Goal: Task Accomplishment & Management: Use online tool/utility

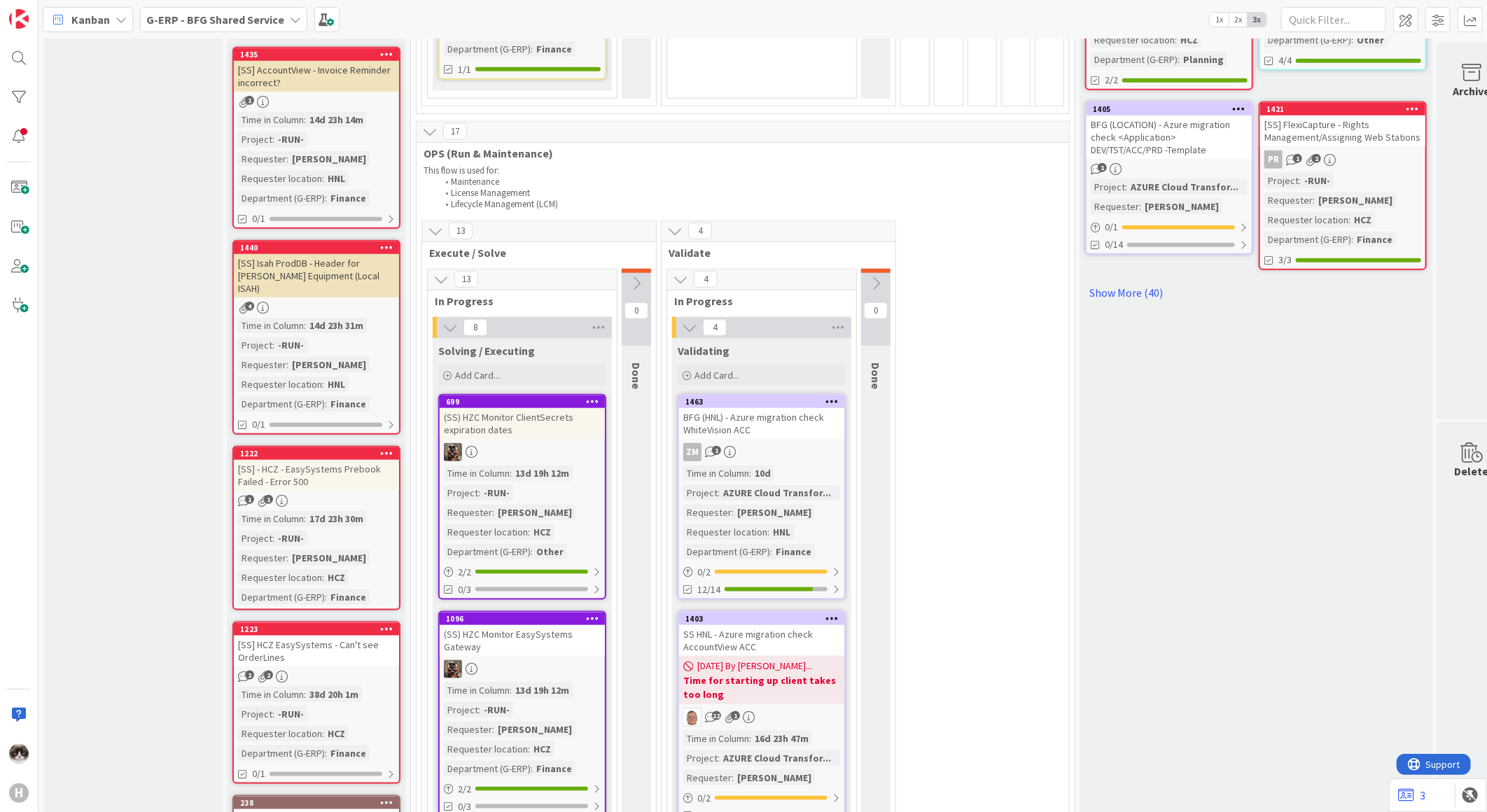
scroll to position [855, 0]
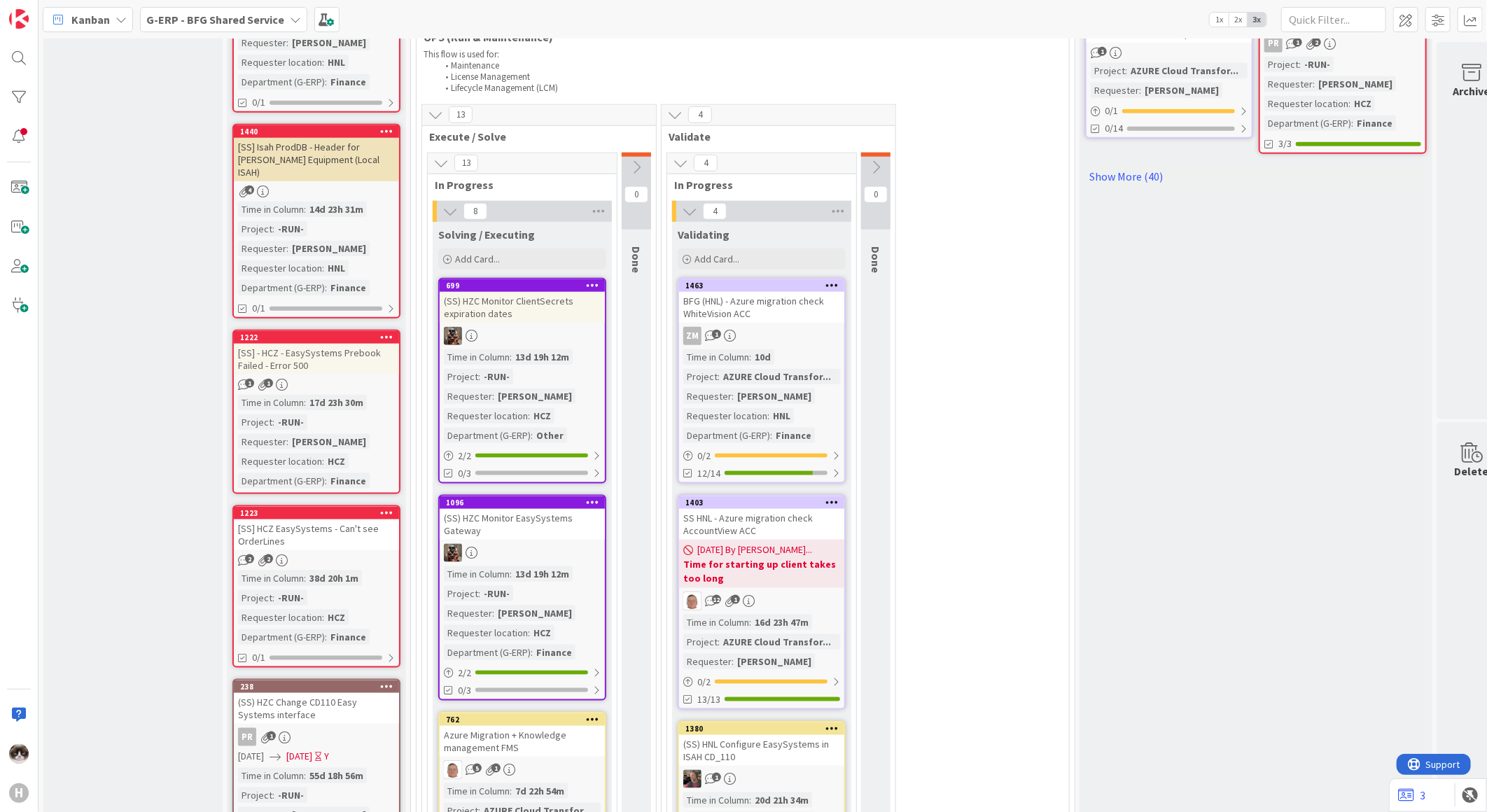
click at [809, 557] on b "Time for starting up client takes too long" at bounding box center [761, 571] width 157 height 28
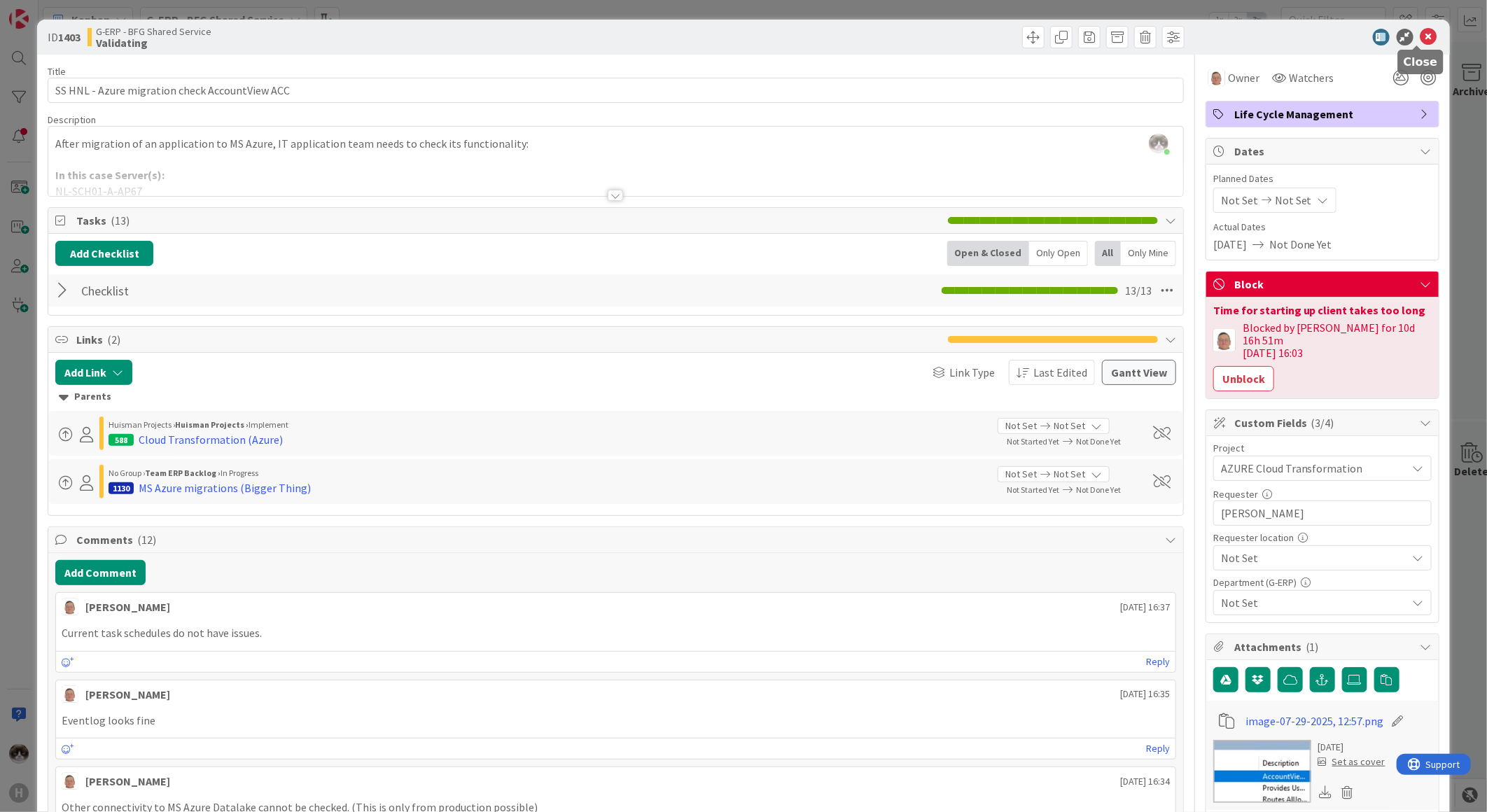
click at [1421, 38] on icon at bounding box center [1429, 36] width 17 height 17
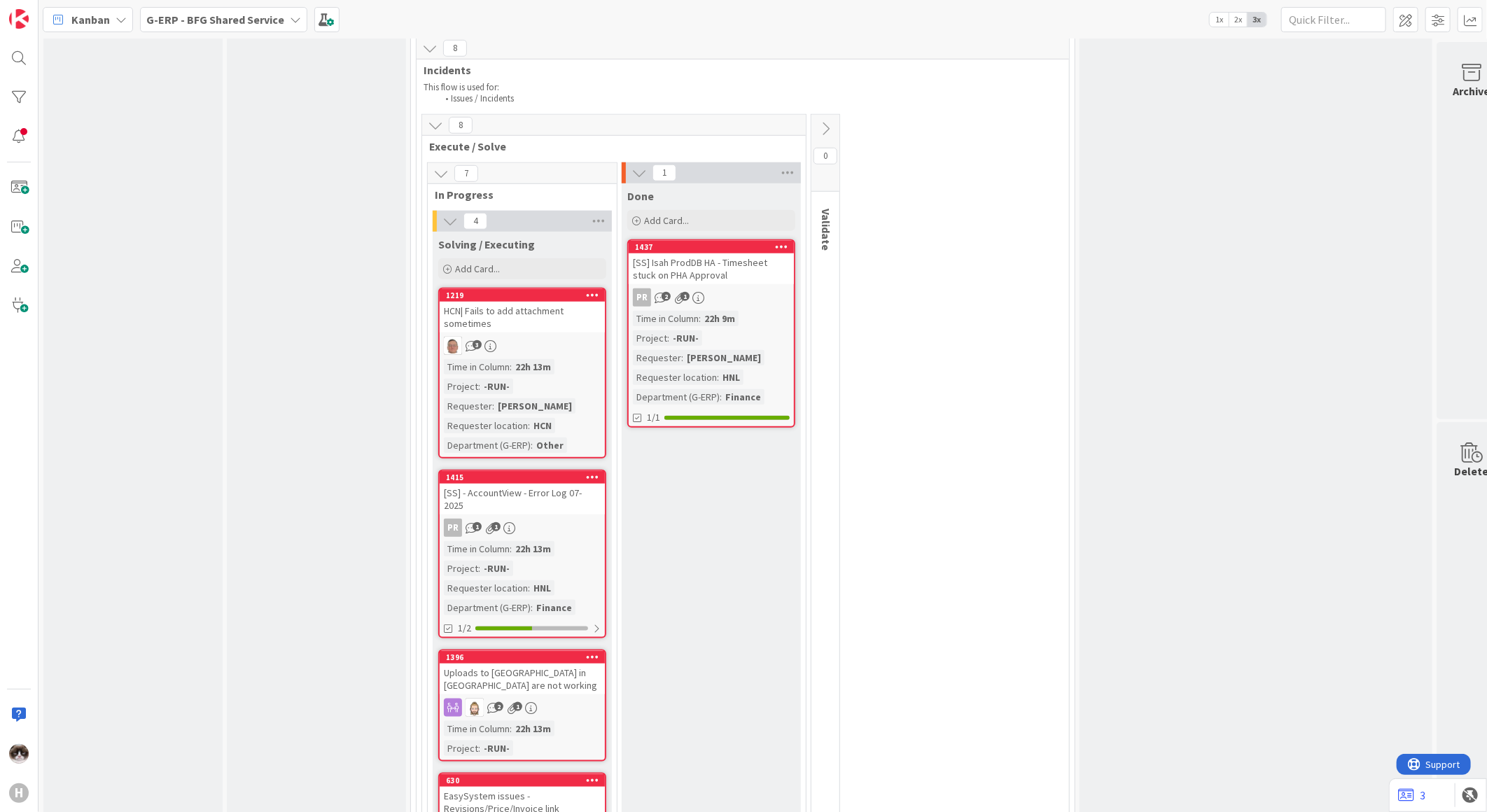
scroll to position [3965, 0]
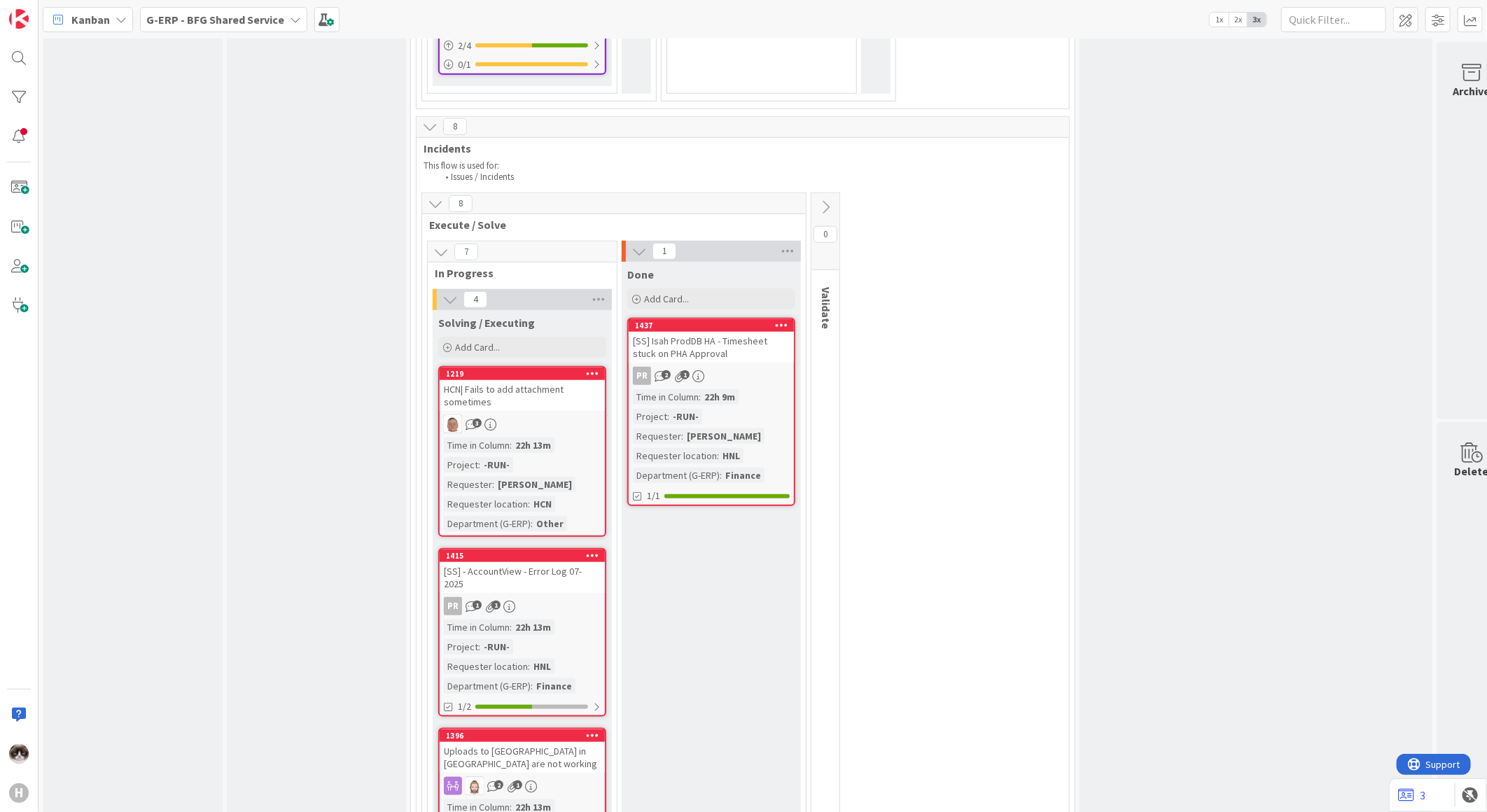
click at [764, 389] on div "Time in [GEOGRAPHIC_DATA] : 22h 9m Project : -RUN- Requester : [PERSON_NAME] Re…" at bounding box center [710, 436] width 157 height 94
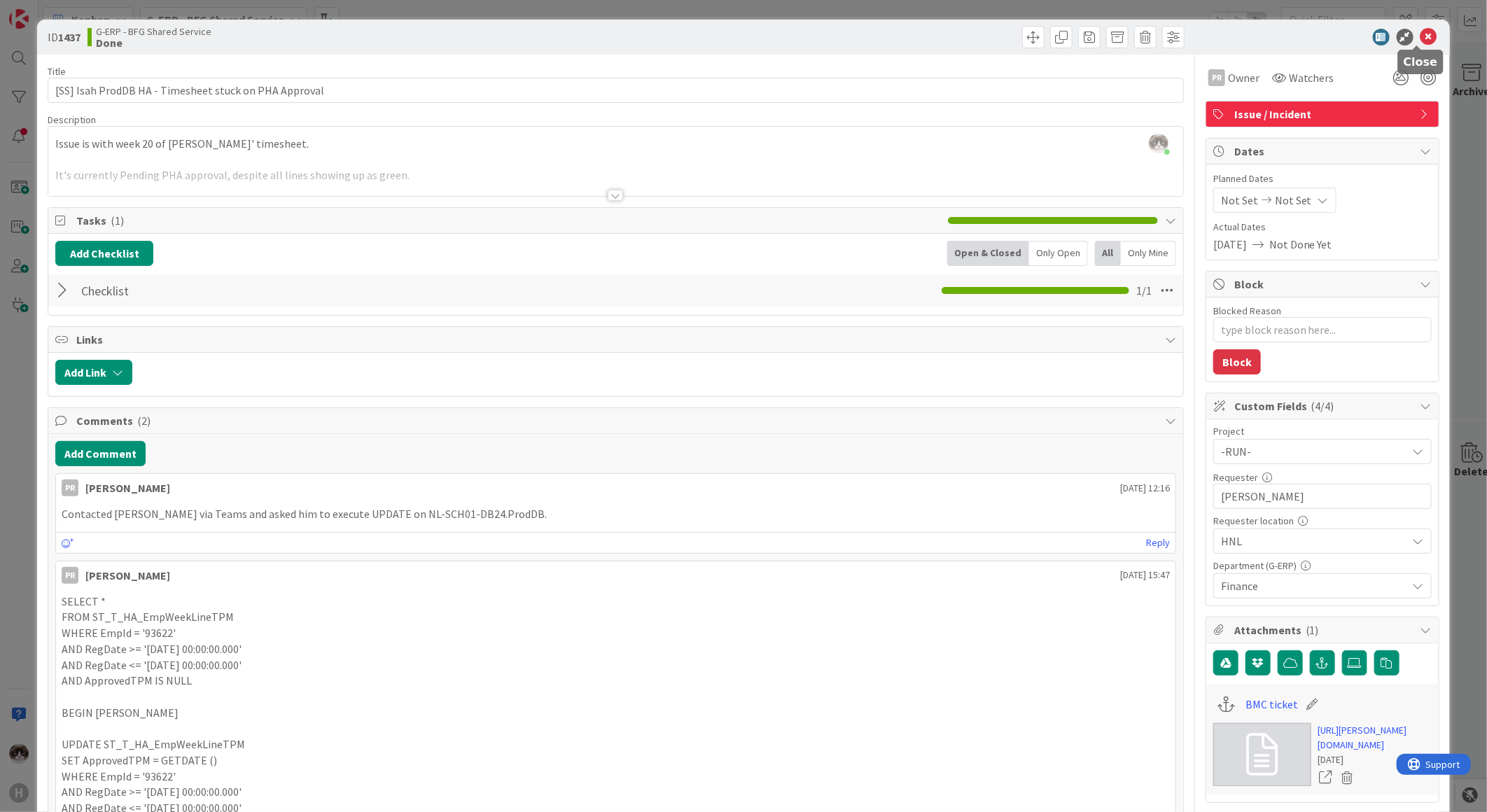
click at [1421, 36] on icon at bounding box center [1429, 36] width 17 height 17
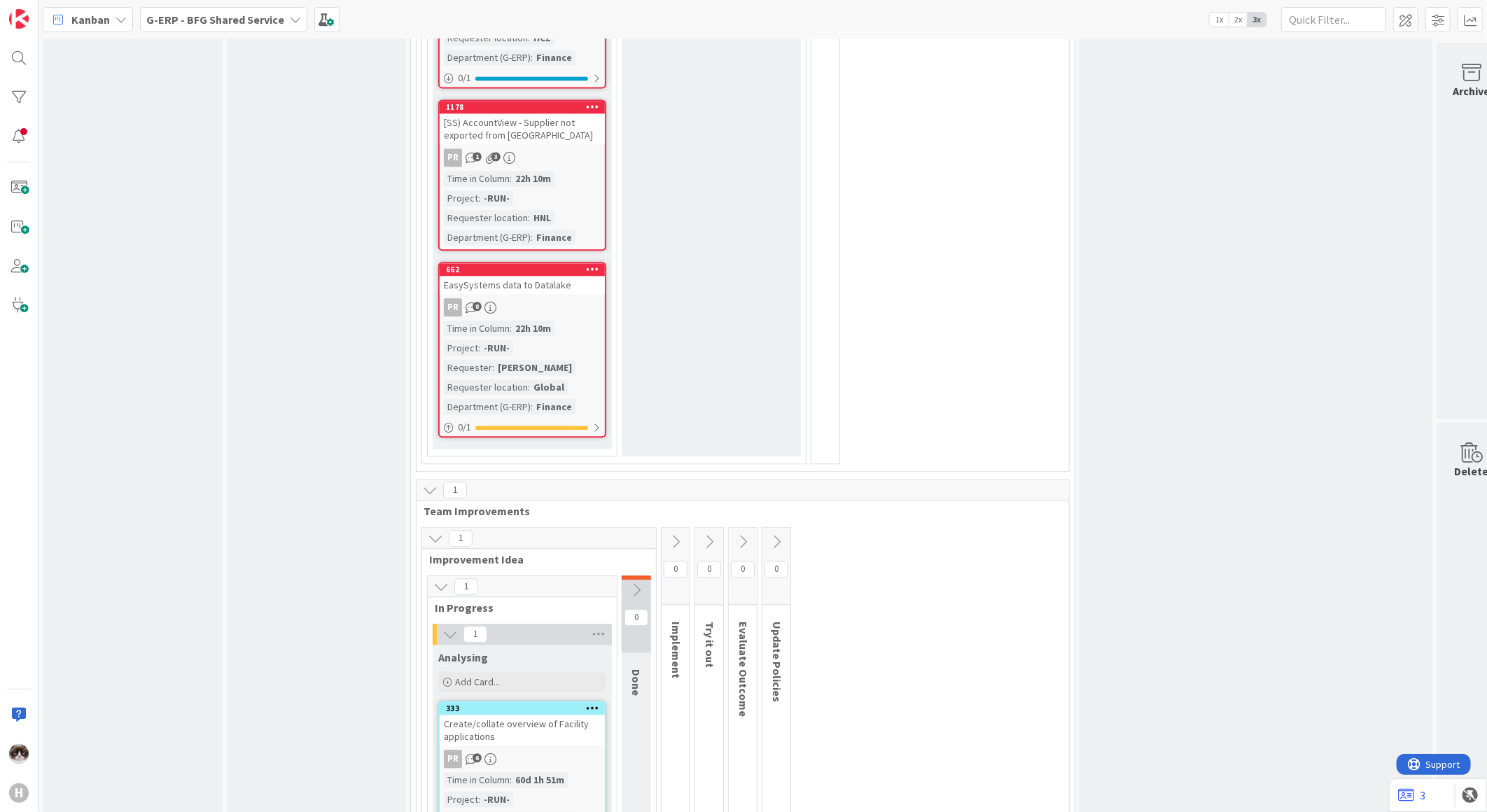
scroll to position [5355, 0]
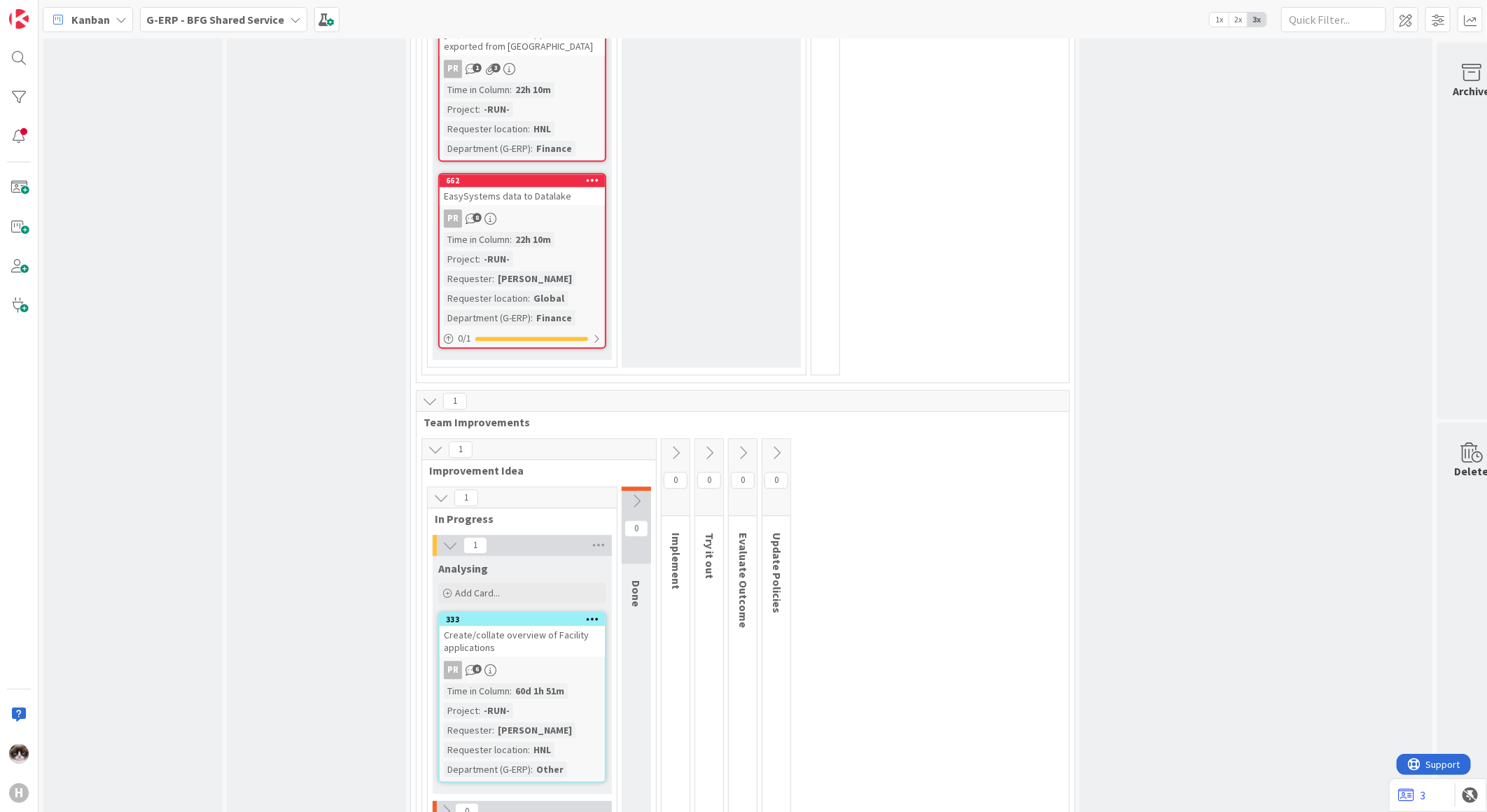
click at [579, 661] on div "PR 6" at bounding box center [522, 669] width 166 height 19
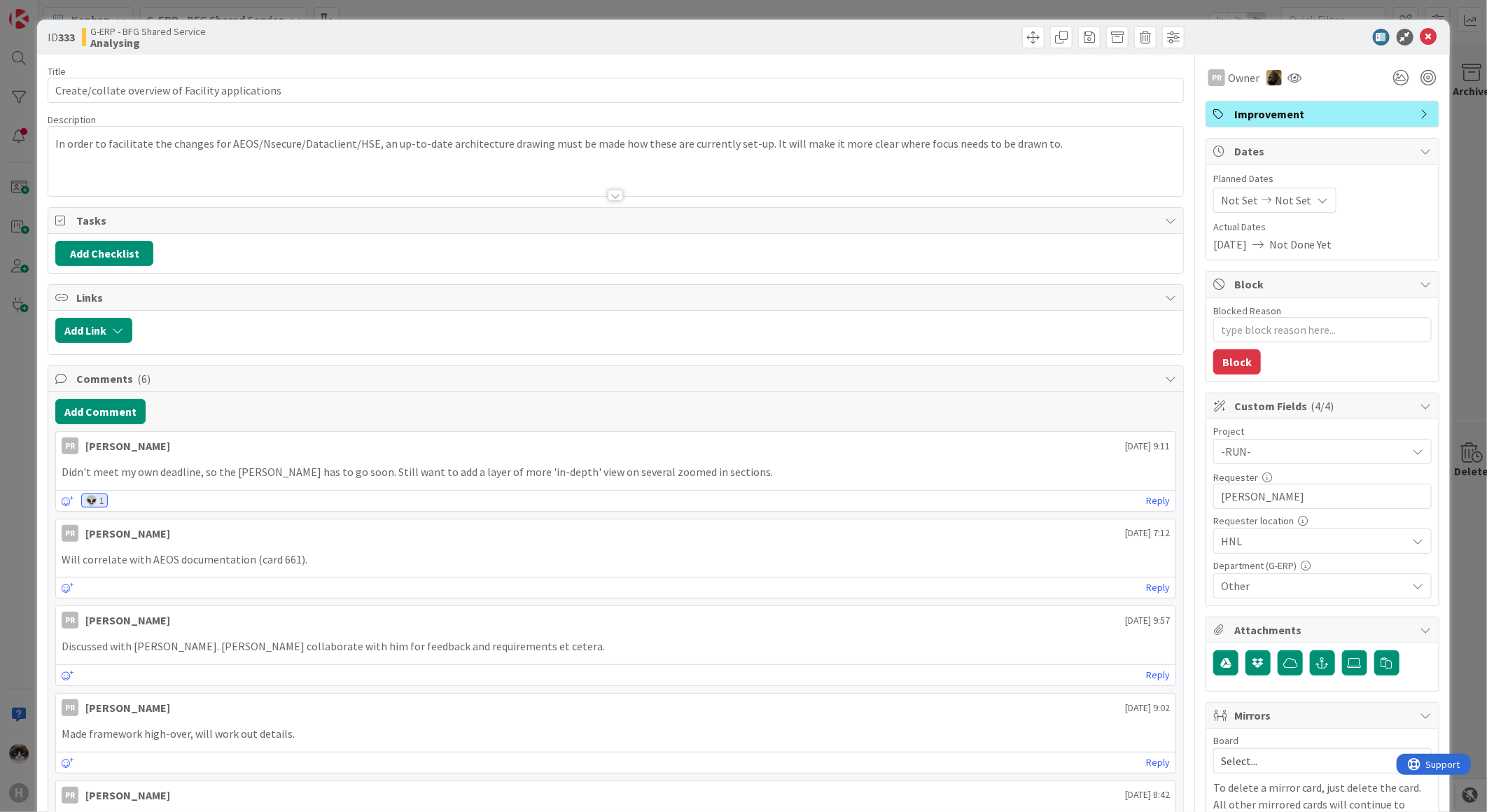
type textarea "x"
click at [1421, 34] on icon at bounding box center [1429, 36] width 17 height 17
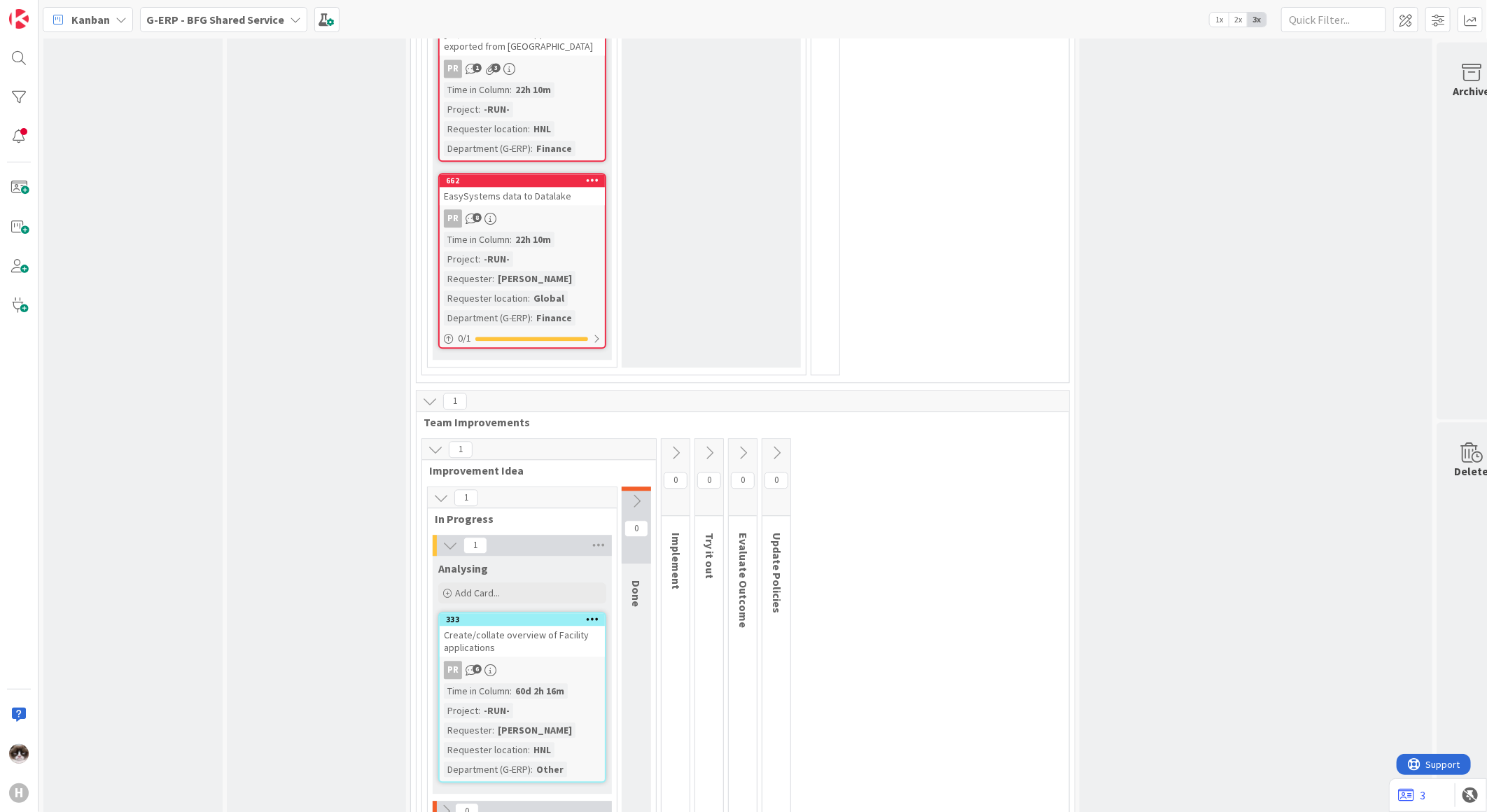
click at [585, 615] on div at bounding box center [592, 619] width 25 height 10
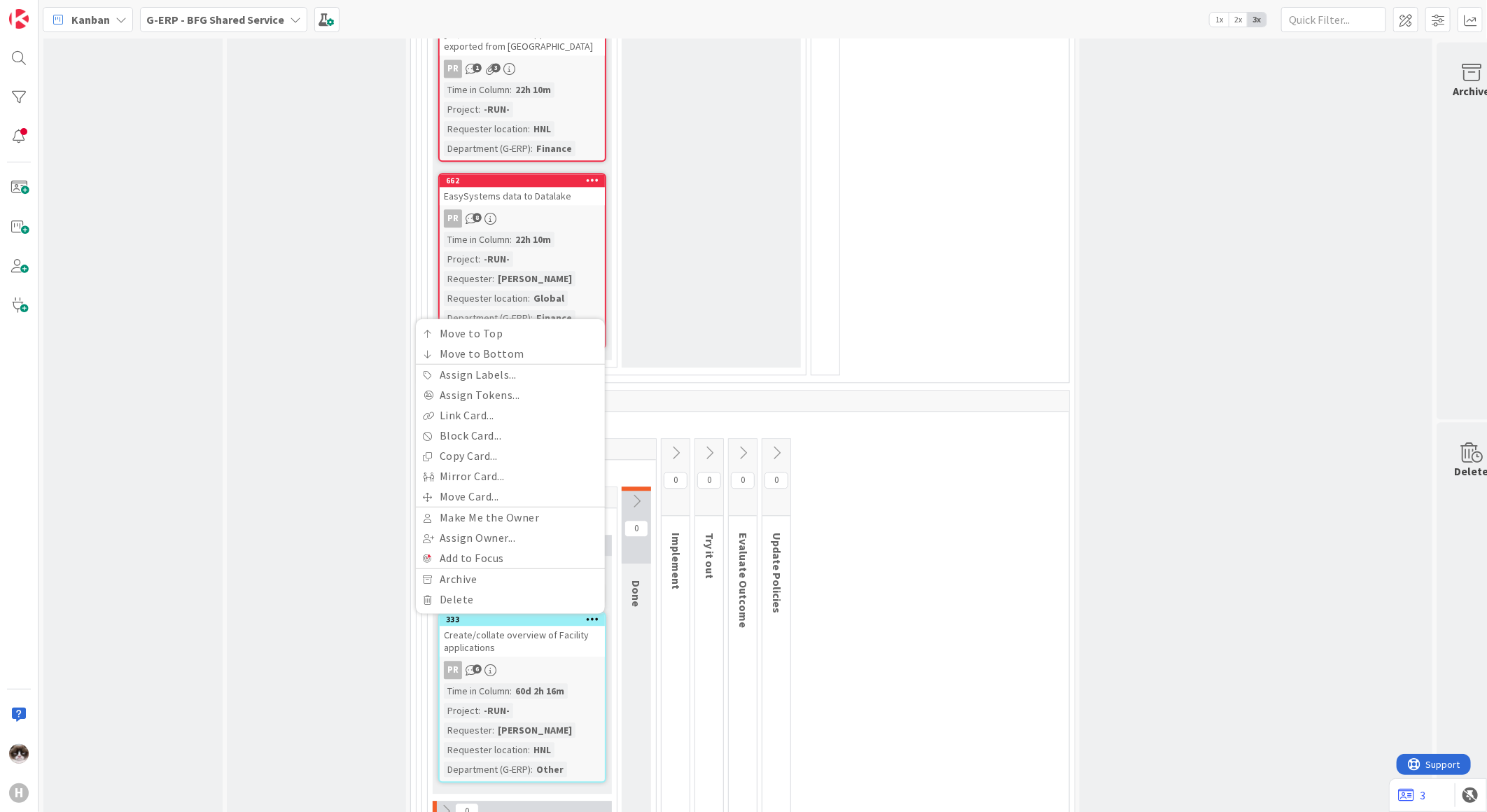
click at [971, 515] on div "1 Improvement Idea 1 In Progress 1 Analysing Add Card... 333 Move to Top Move t…" at bounding box center [742, 653] width 647 height 429
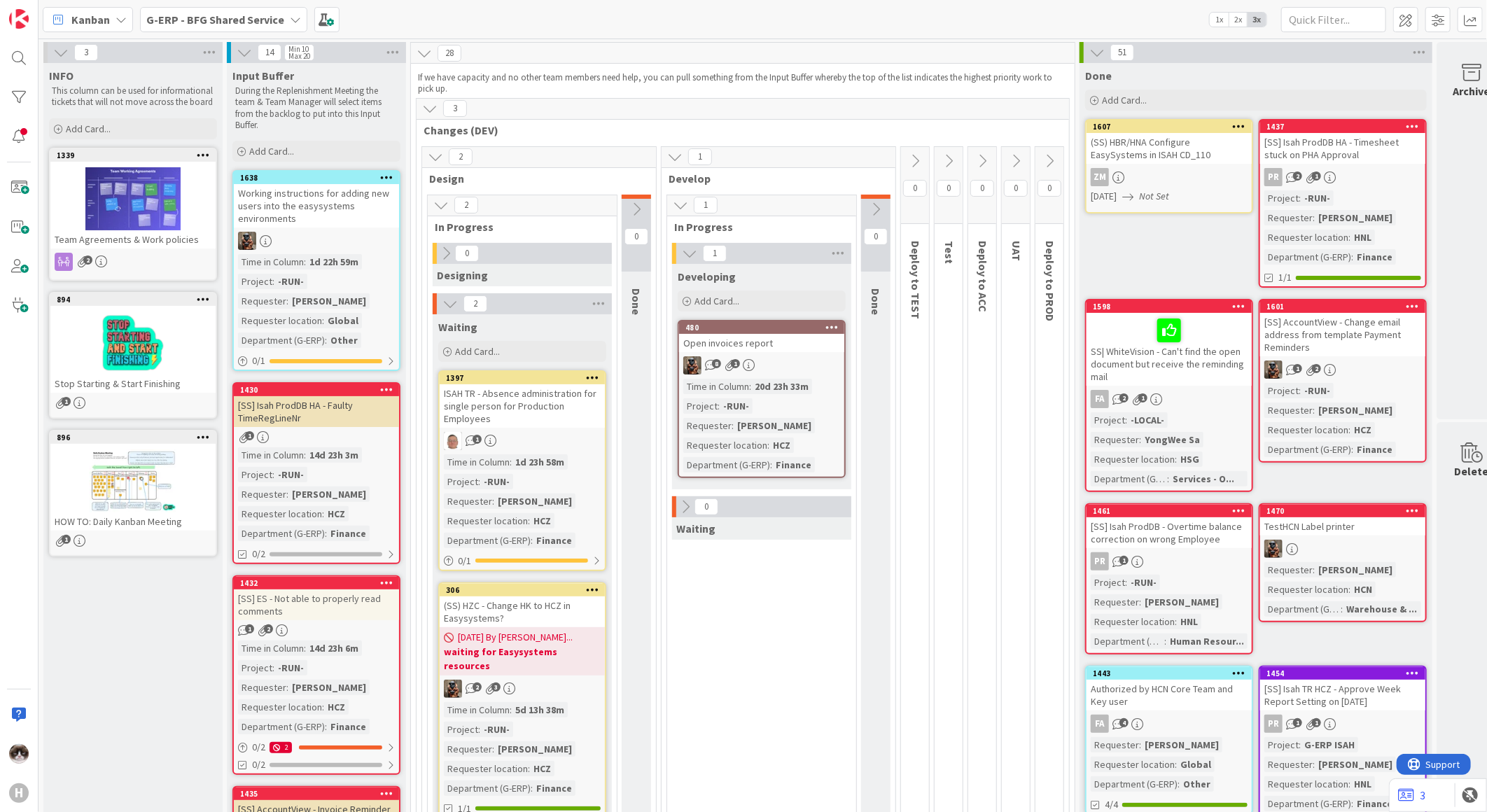
drag, startPoint x: 688, startPoint y: 596, endPoint x: 670, endPoint y: 607, distance: 21.1
drag, startPoint x: 670, startPoint y: 607, endPoint x: 665, endPoint y: 662, distance: 55.2
click at [665, 662] on div "1 In Progress 1 Developing Add Card... 480 Open invoices report 8 1 Time in [GE…" at bounding box center [762, 520] width 195 height 650
click at [659, 579] on div "1 Develop 1 In Progress 1 Developing Add Card... 480 Open invoices report 8 1 T…" at bounding box center [778, 499] width 239 height 706
click at [1430, 18] on span at bounding box center [1437, 19] width 25 height 25
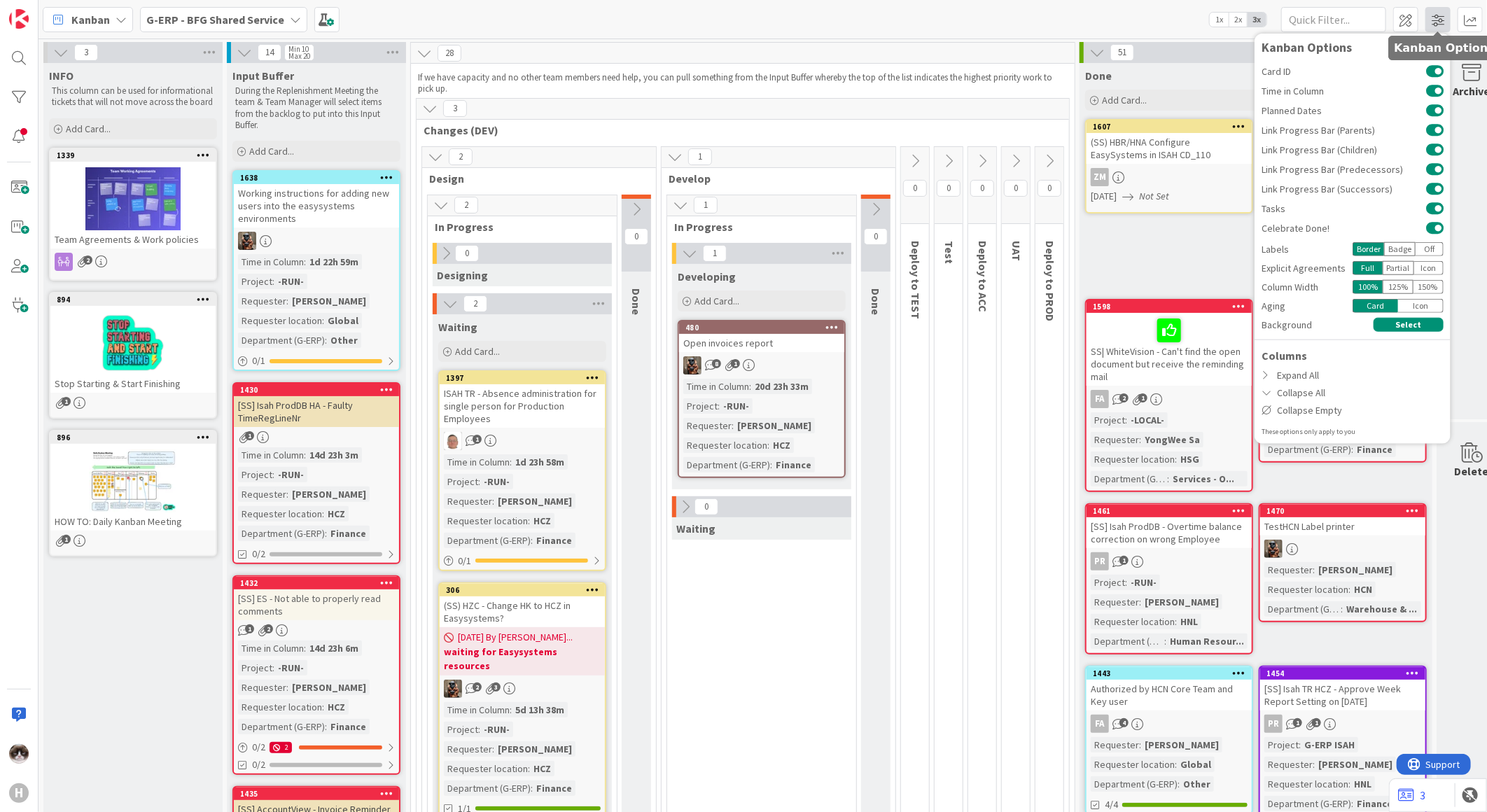
click at [1430, 18] on span at bounding box center [1437, 19] width 25 height 25
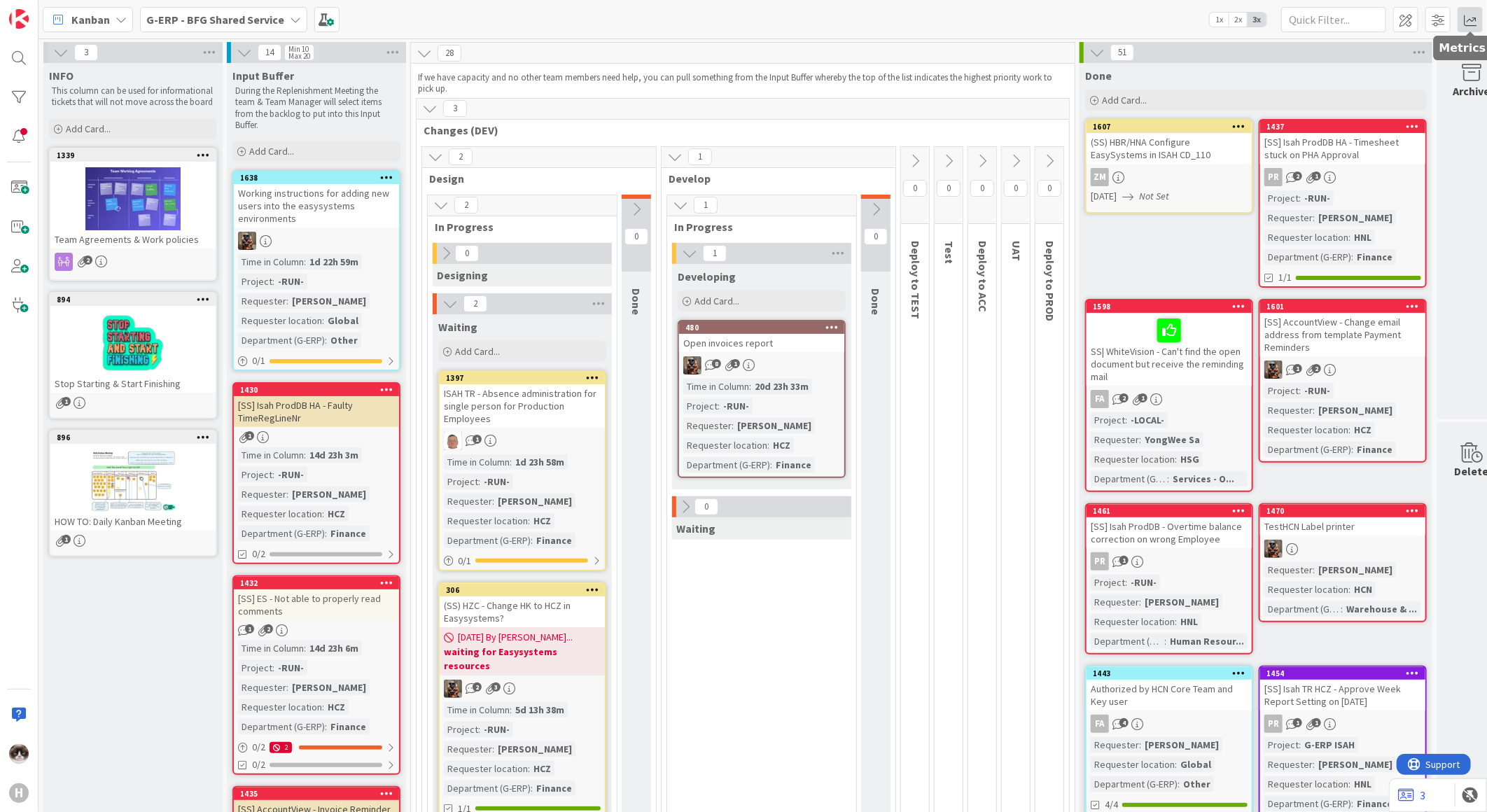
click at [1479, 19] on span at bounding box center [1469, 19] width 25 height 25
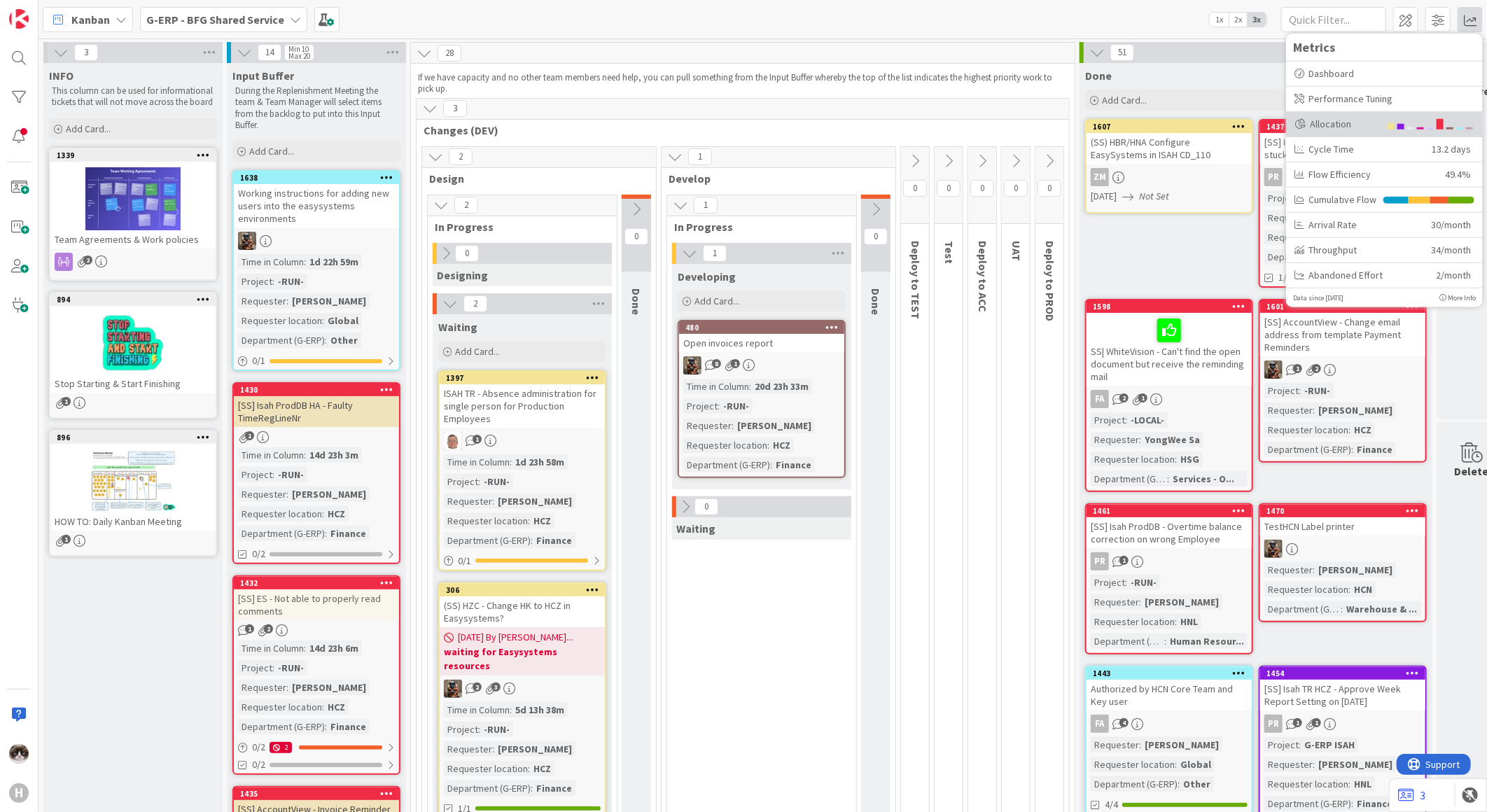
click at [1354, 131] on div "Allocation" at bounding box center [1384, 124] width 197 height 25
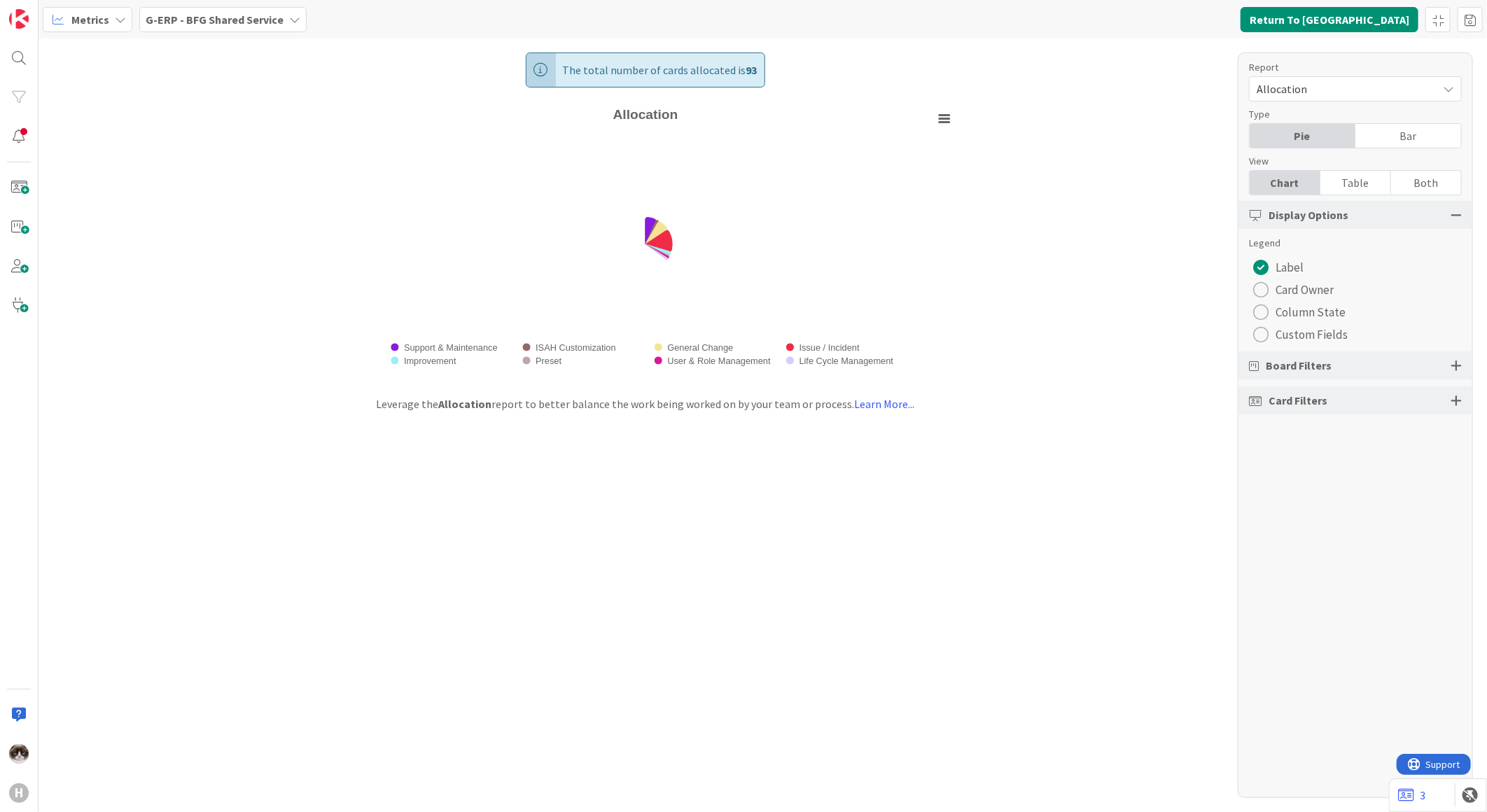
click at [1264, 338] on div "radio" at bounding box center [1260, 334] width 15 height 15
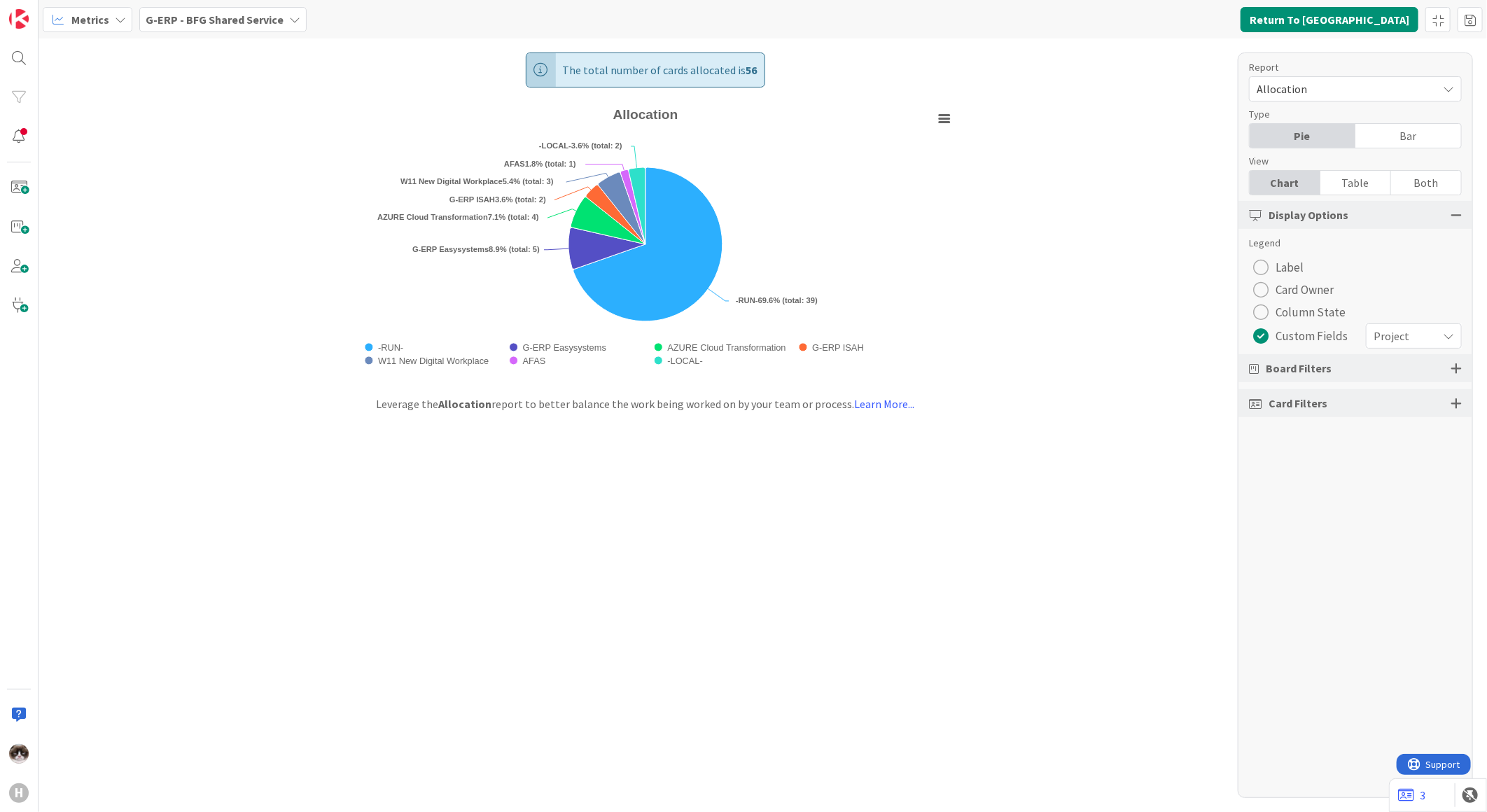
click at [1388, 335] on span "Project" at bounding box center [1402, 336] width 57 height 19
click at [1388, 335] on span "Project" at bounding box center [1401, 336] width 55 height 19
click at [1407, 321] on div "Legend Label Card Owner Column State Custom Fields Project Project Requester lo…" at bounding box center [1355, 291] width 213 height 112
click at [1407, 332] on span "Project" at bounding box center [1402, 336] width 57 height 19
click at [1407, 332] on span "Project" at bounding box center [1401, 336] width 55 height 19
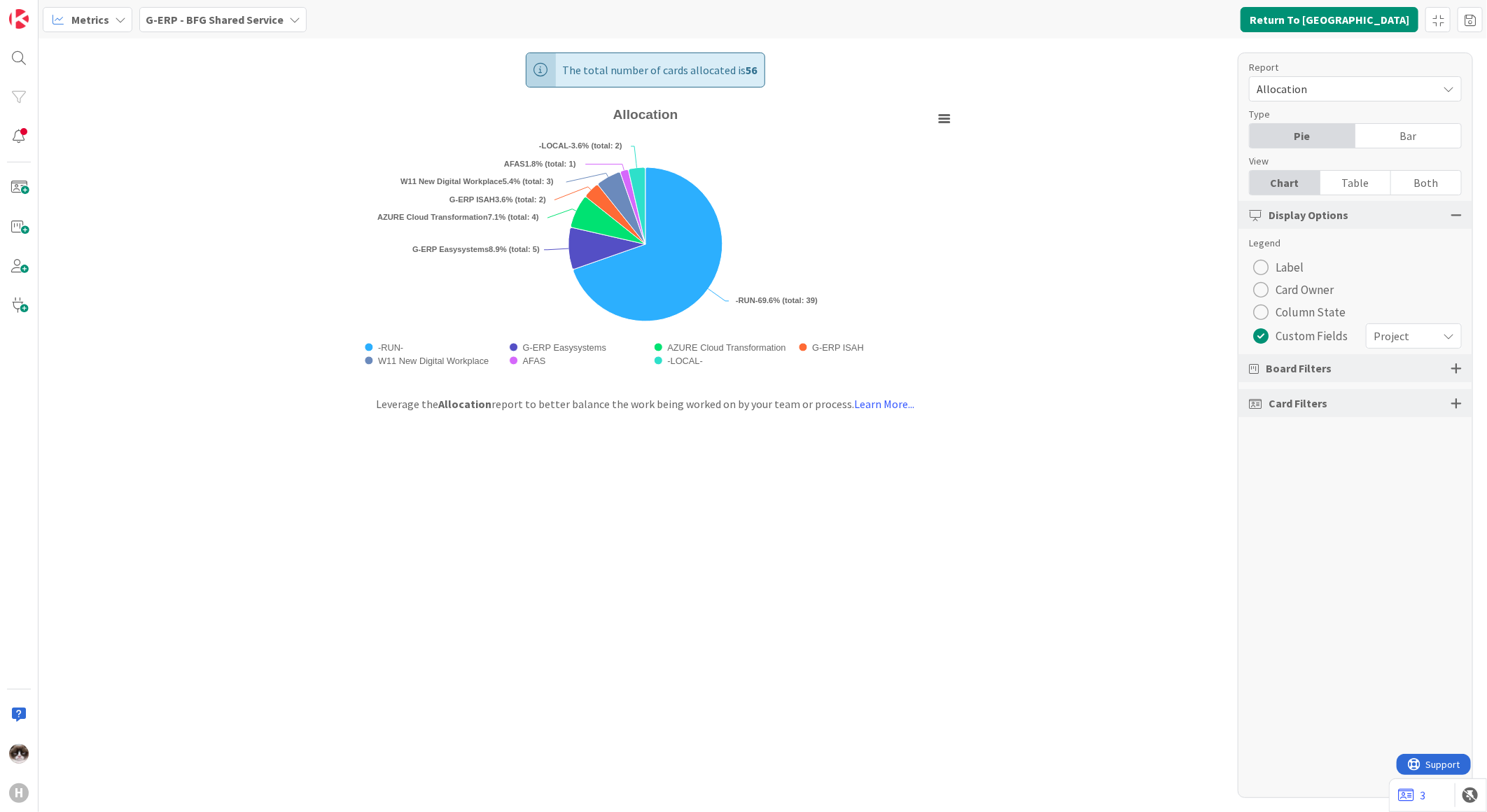
click at [1260, 283] on div "radio" at bounding box center [1260, 290] width 15 height 15
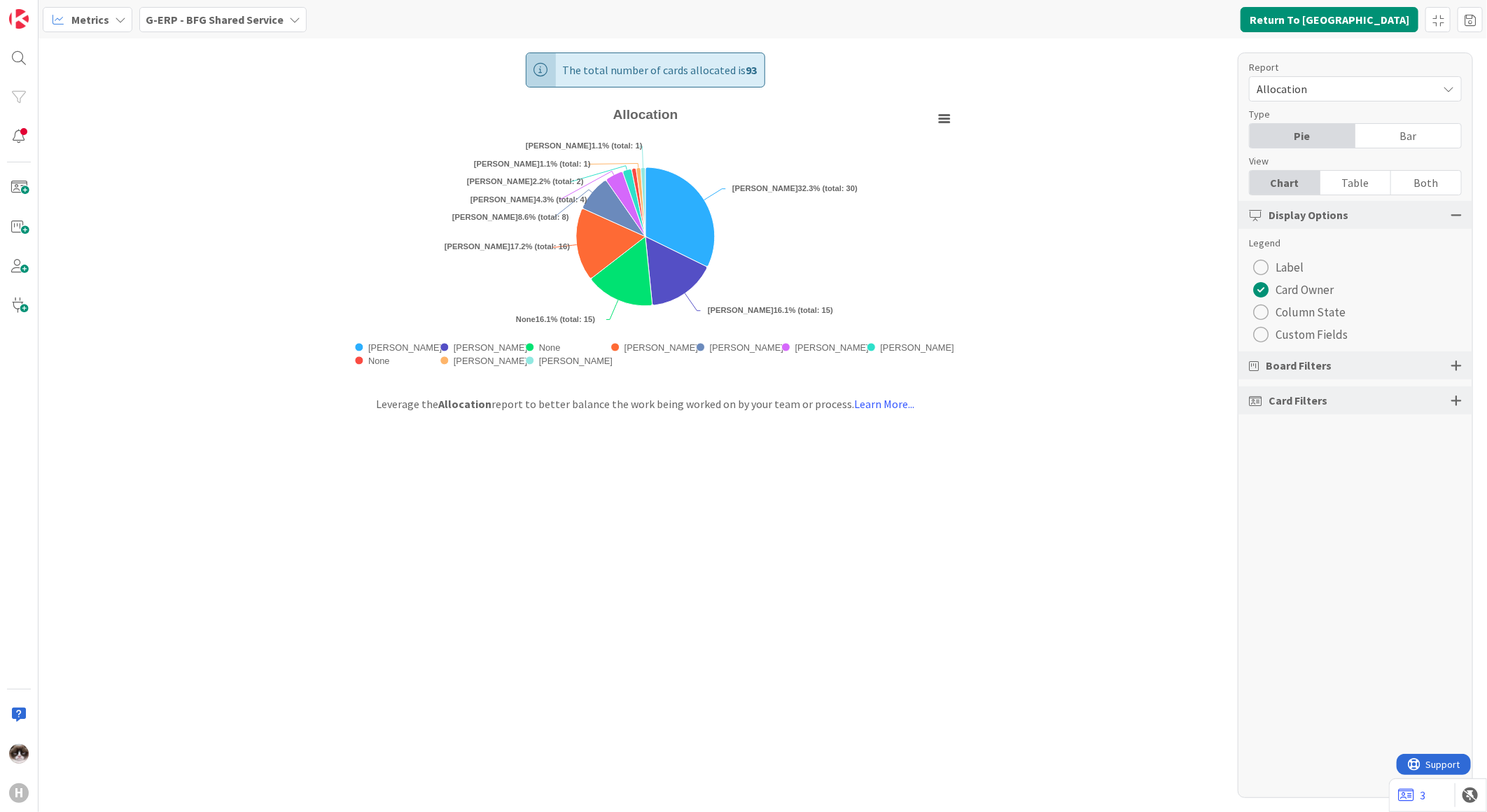
click at [1460, 389] on div "Card Filters" at bounding box center [1355, 400] width 234 height 28
click at [1460, 394] on div at bounding box center [1456, 400] width 12 height 12
click at [1423, 438] on div "All (28/28)" at bounding box center [1355, 451] width 212 height 25
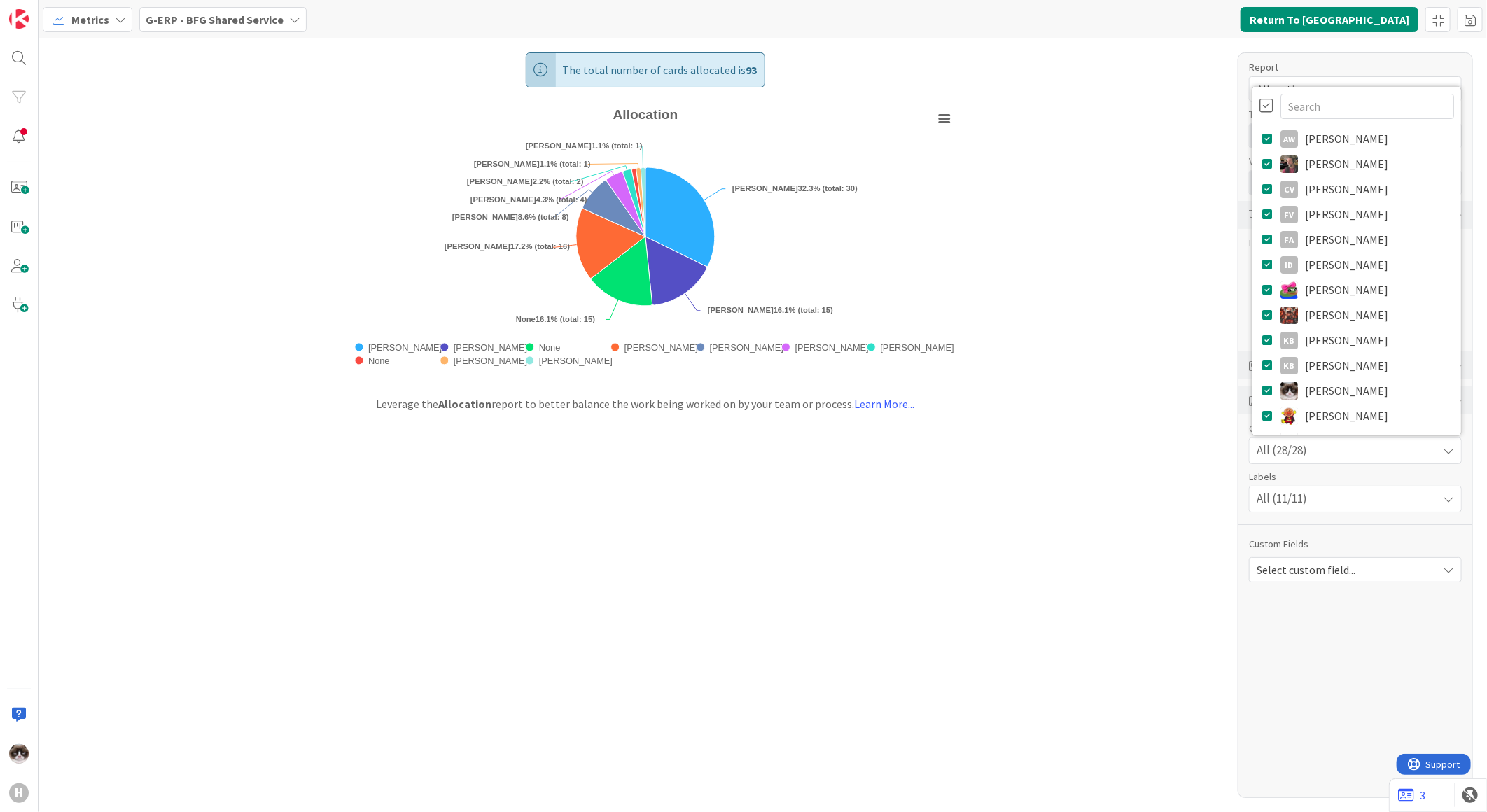
click at [1423, 443] on div "All (28/28)" at bounding box center [1355, 451] width 212 height 25
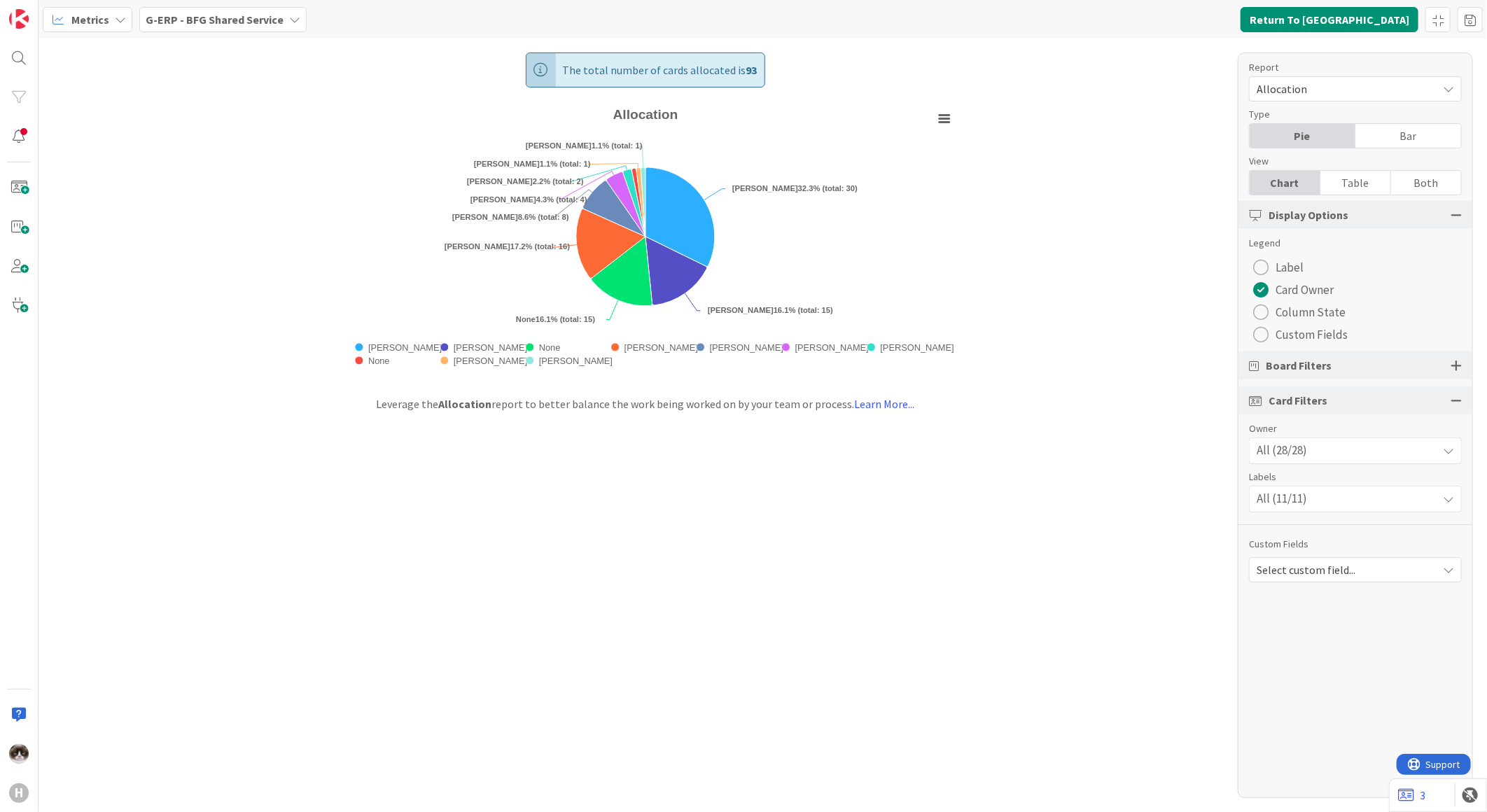
click at [1407, 492] on div "All (11/11)" at bounding box center [1355, 499] width 212 height 25
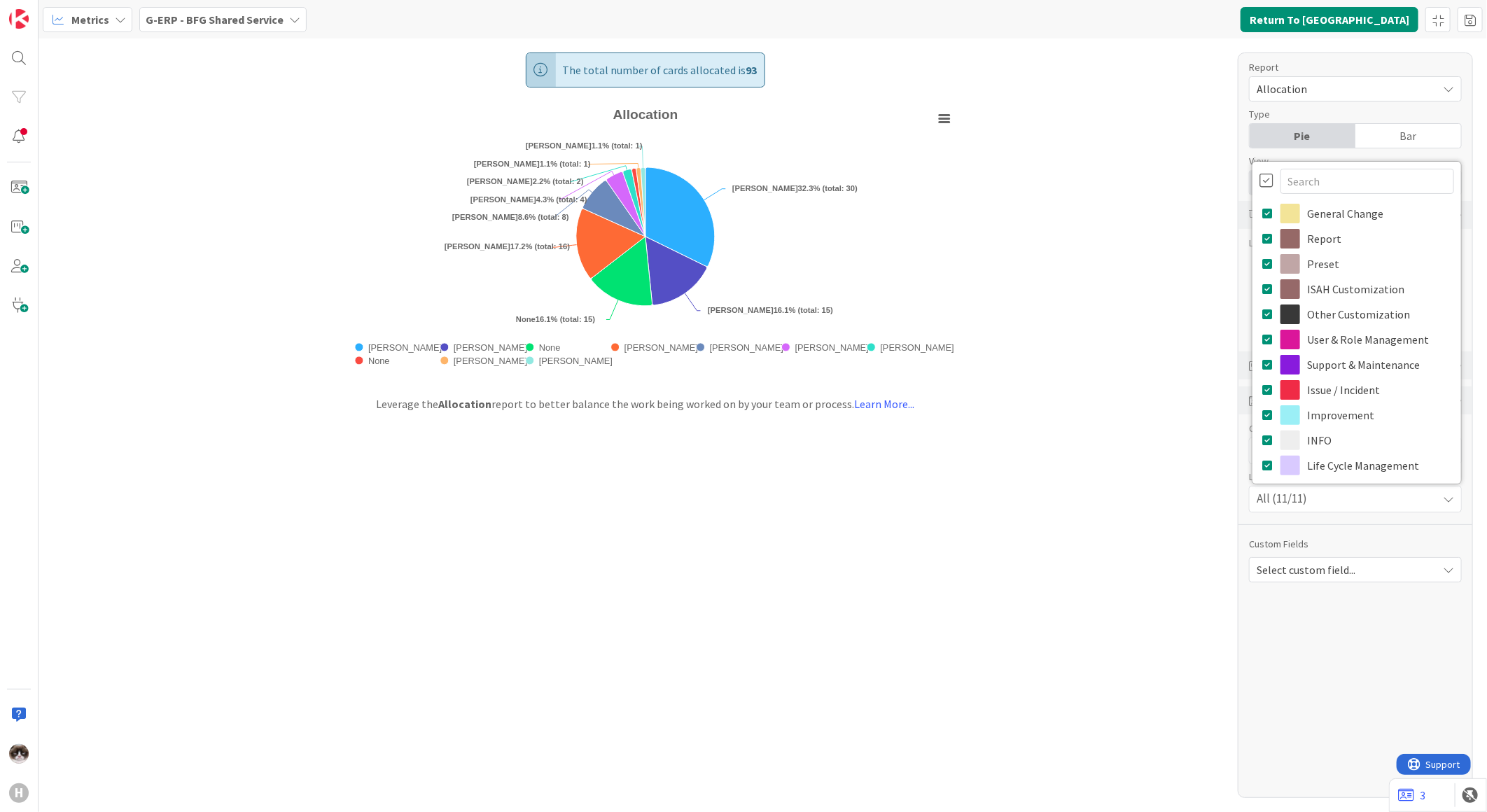
click at [1407, 492] on div "All (11/11)" at bounding box center [1355, 499] width 212 height 25
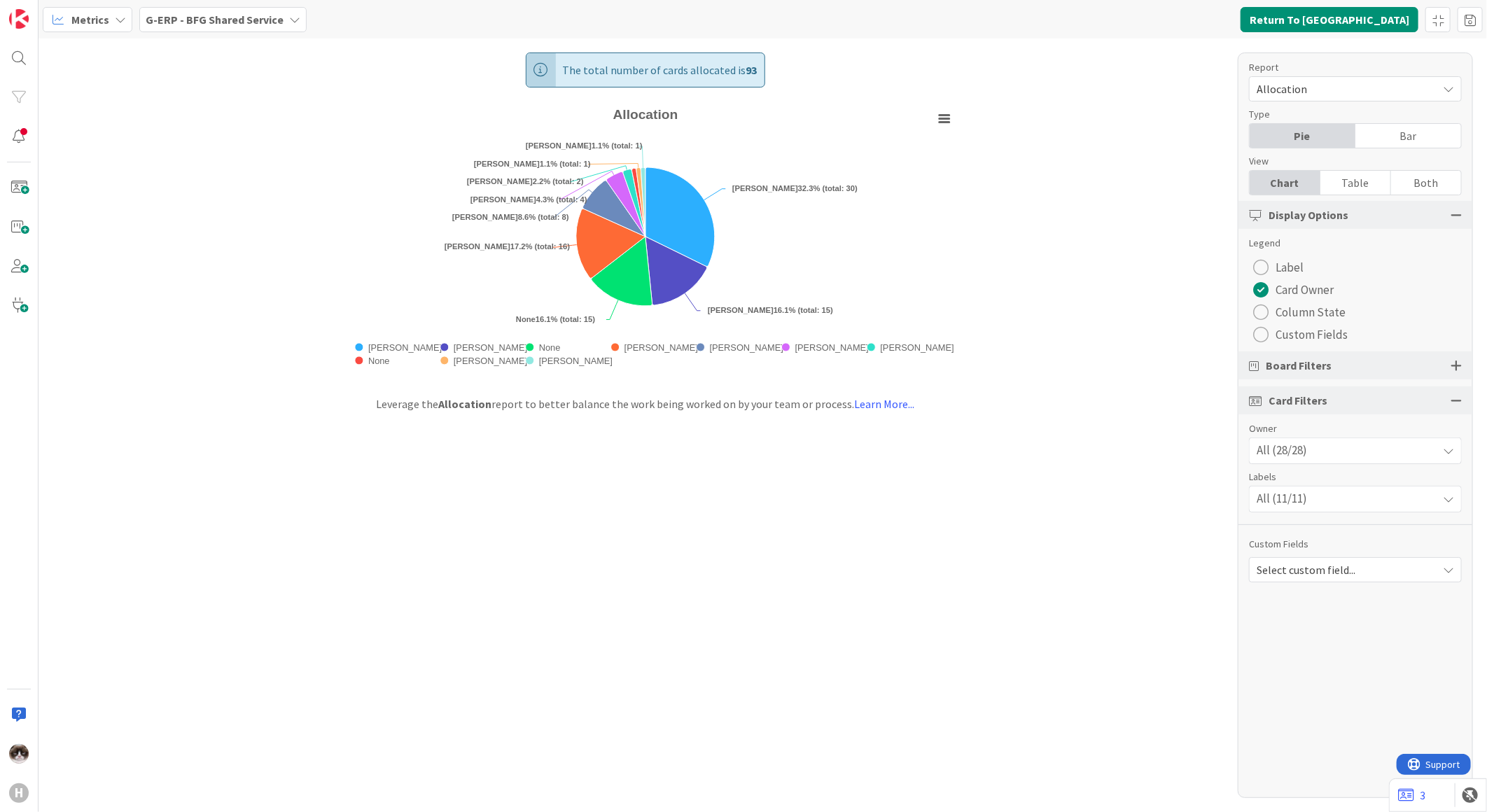
click at [1453, 366] on div at bounding box center [1456, 365] width 12 height 12
click at [1360, 432] on div "Select Columns (51/52)" at bounding box center [1344, 429] width 188 height 19
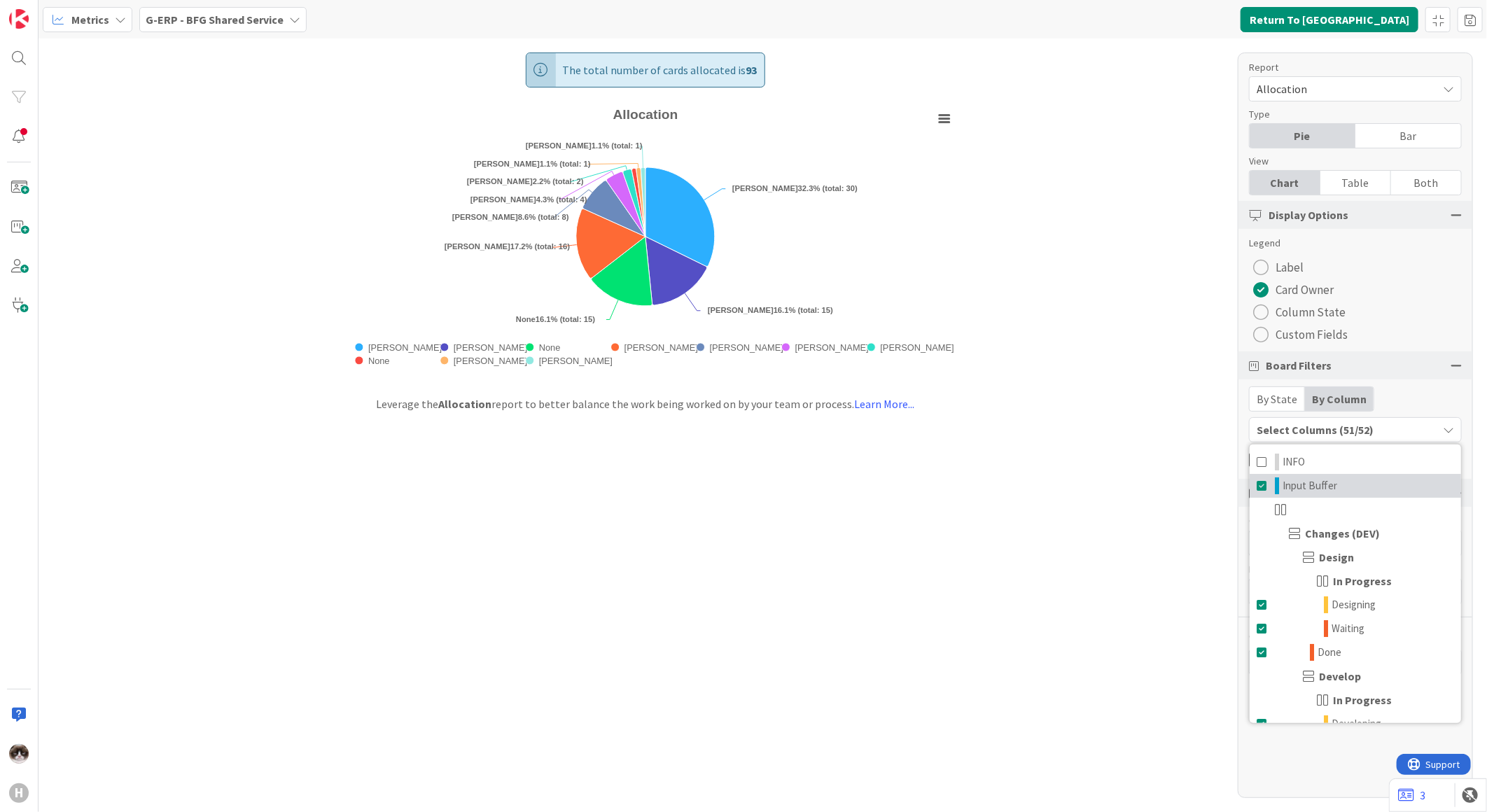
click at [1334, 491] on span "Input Buffer" at bounding box center [1310, 485] width 55 height 17
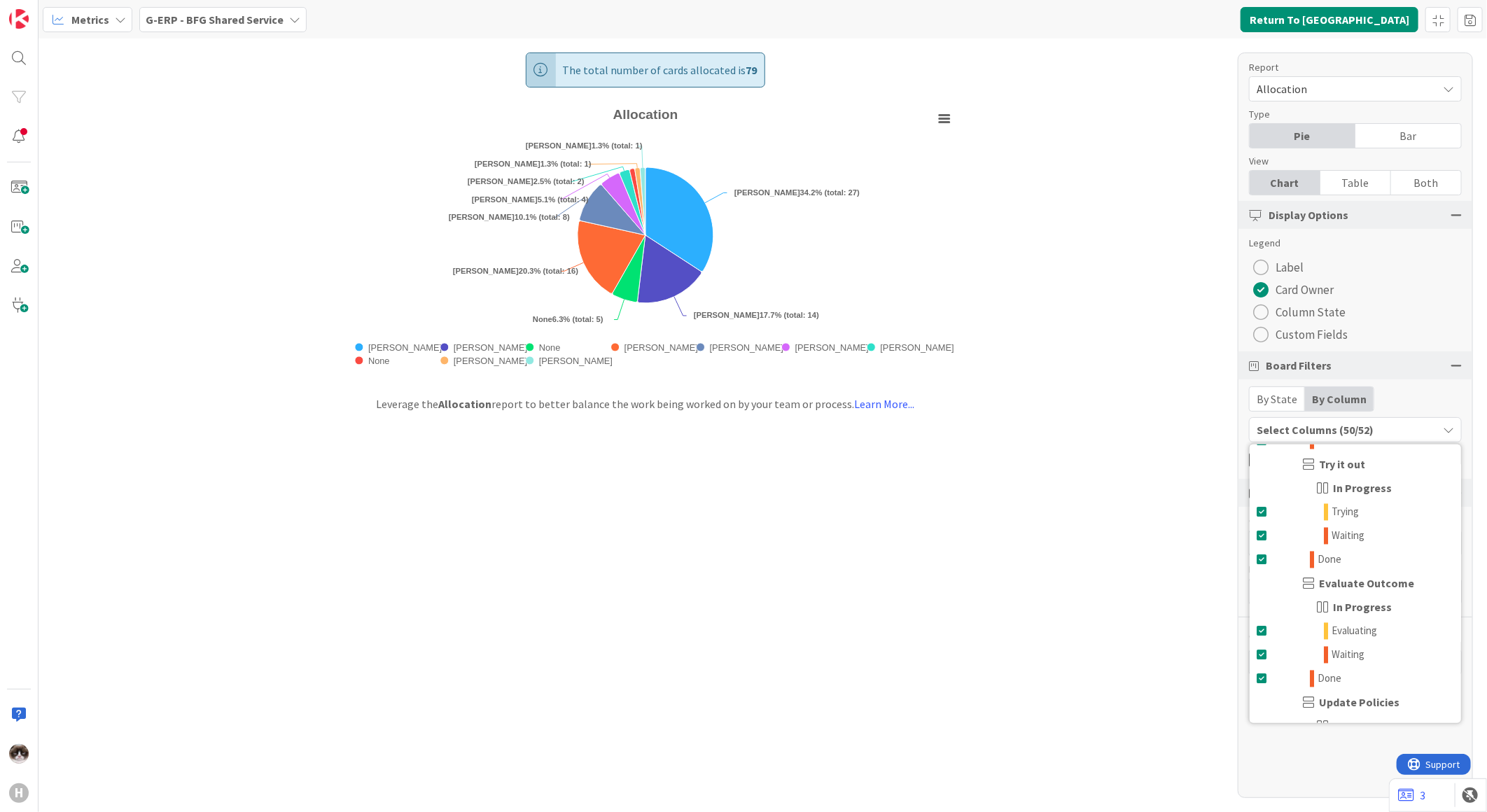
scroll to position [1874, 0]
click at [1303, 704] on span "Done" at bounding box center [1294, 706] width 24 height 17
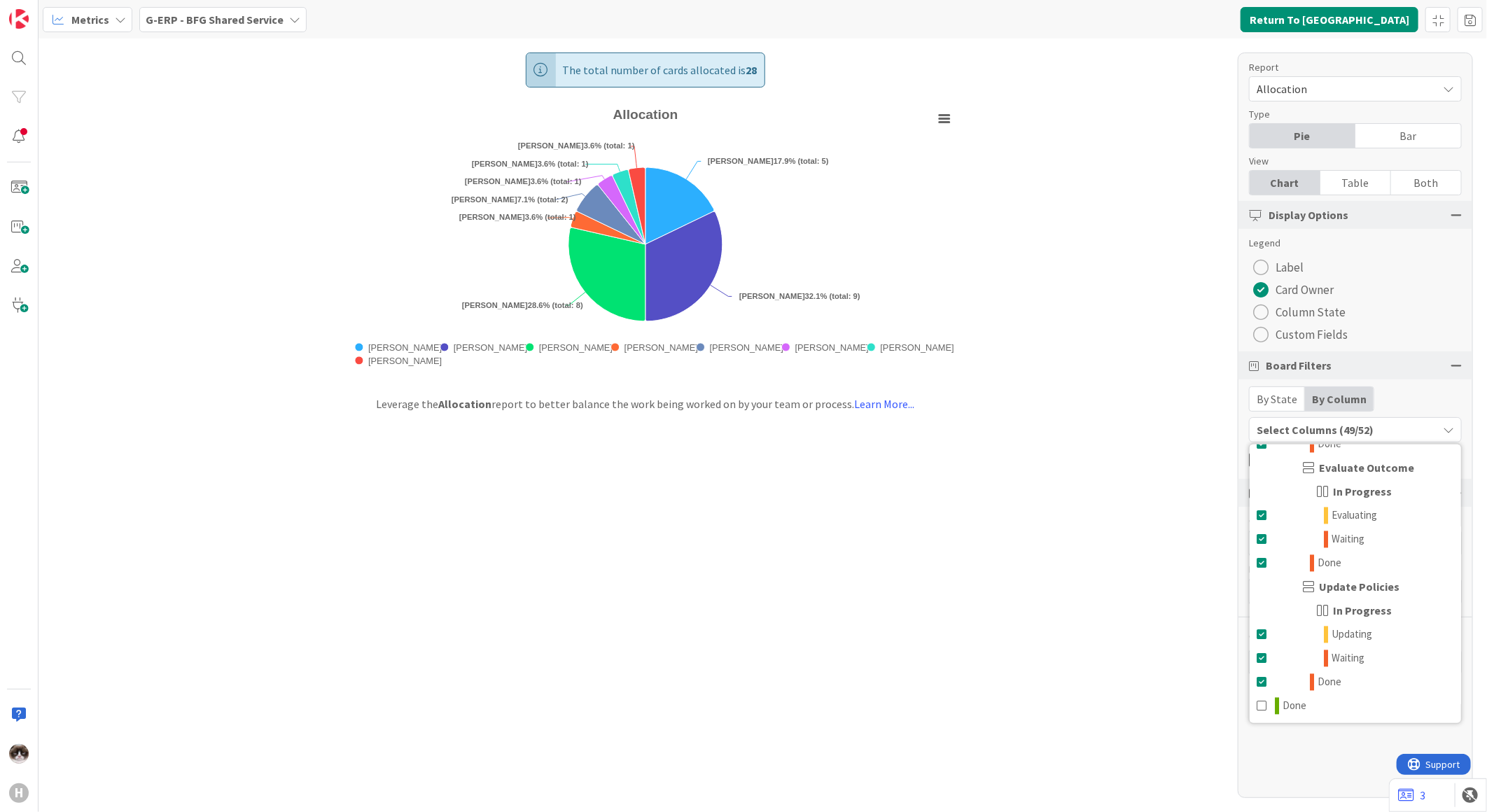
click at [964, 578] on div "The total number of cards allocated is 28 Created with Highcharts 11.4.3 Chart …" at bounding box center [762, 424] width 1448 height 773
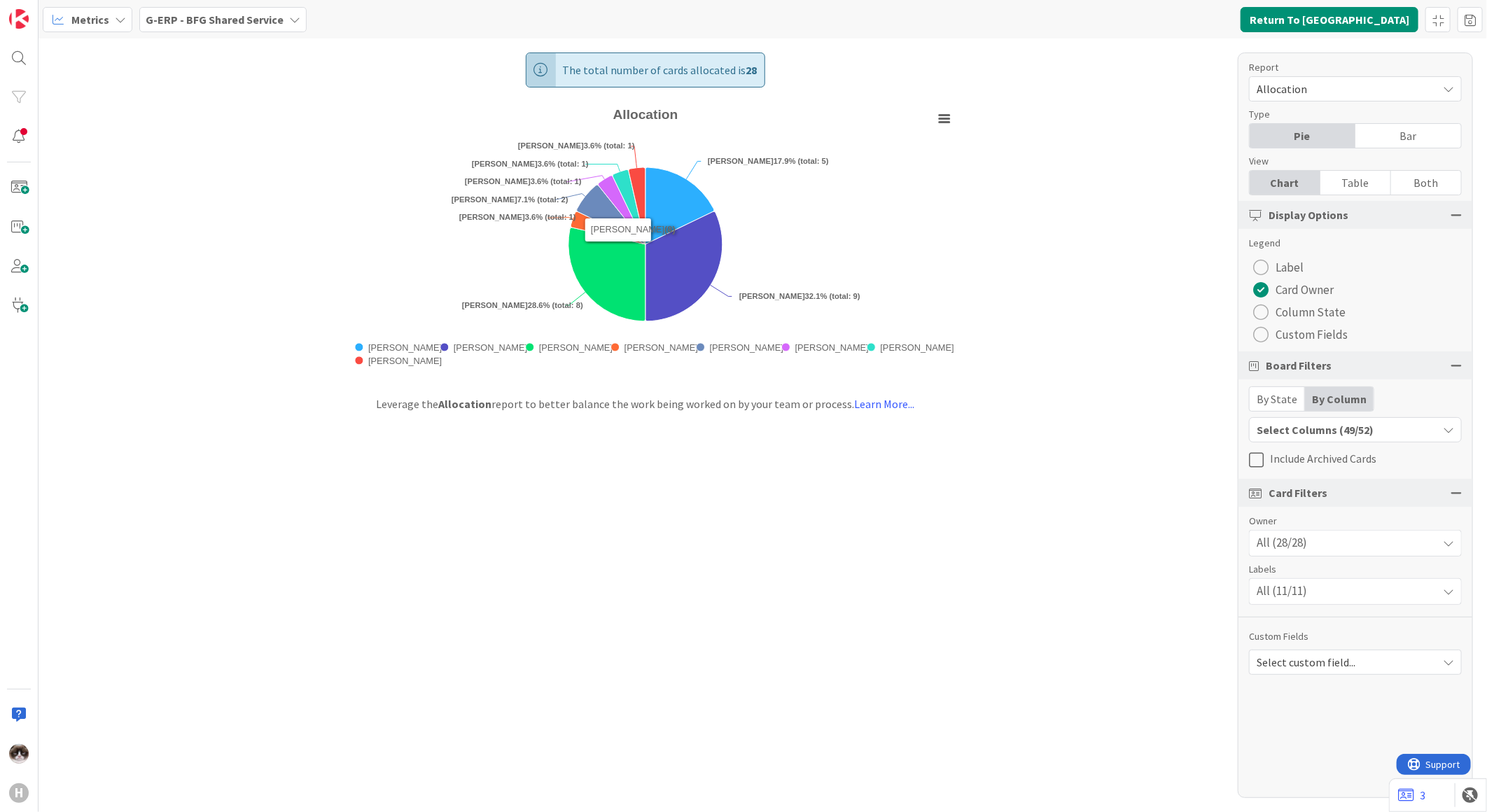
click at [358, 598] on div "The total number of cards allocated is 28 Created with Highcharts 11.4.3 Chart …" at bounding box center [762, 424] width 1448 height 773
